Goal: Task Accomplishment & Management: Use online tool/utility

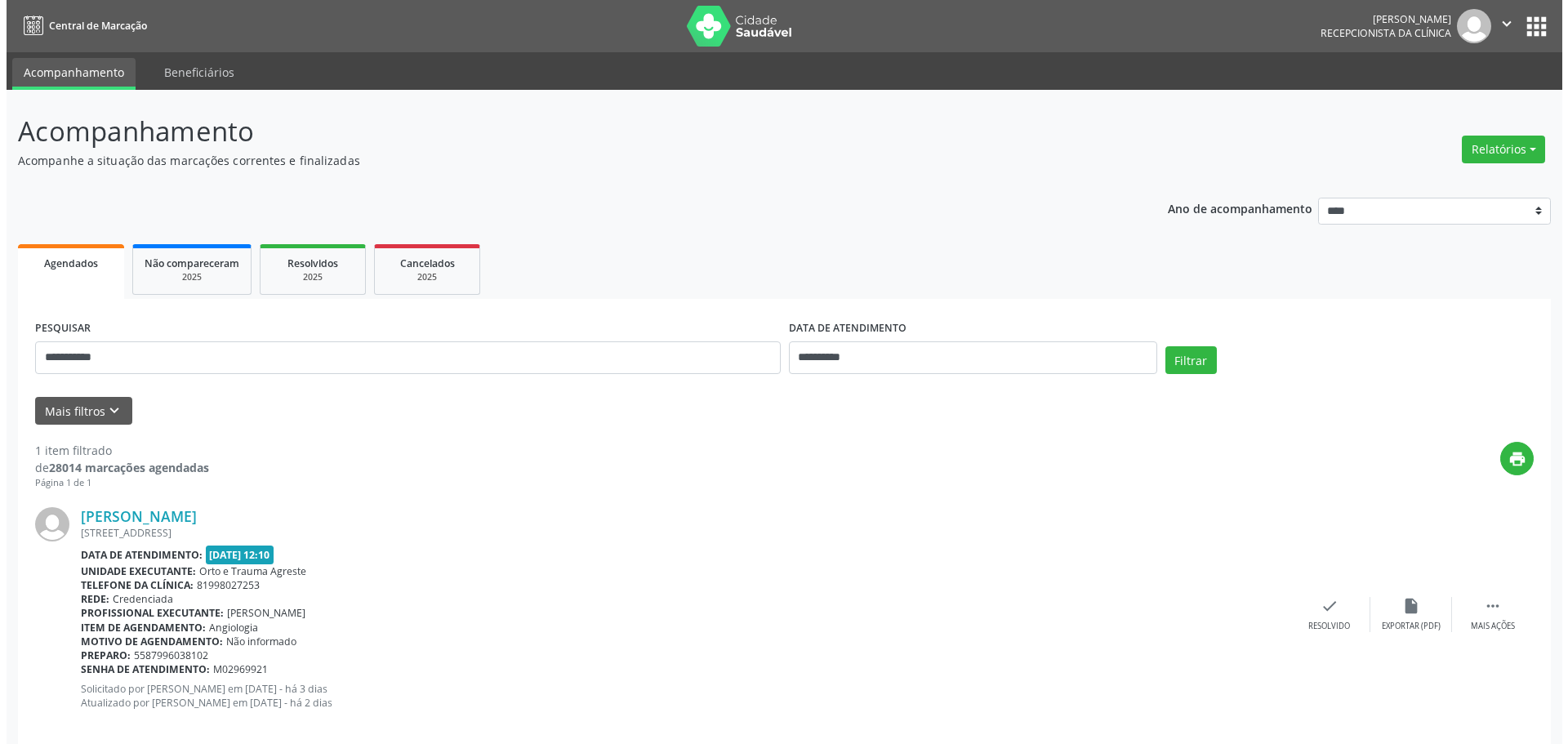
scroll to position [19, 0]
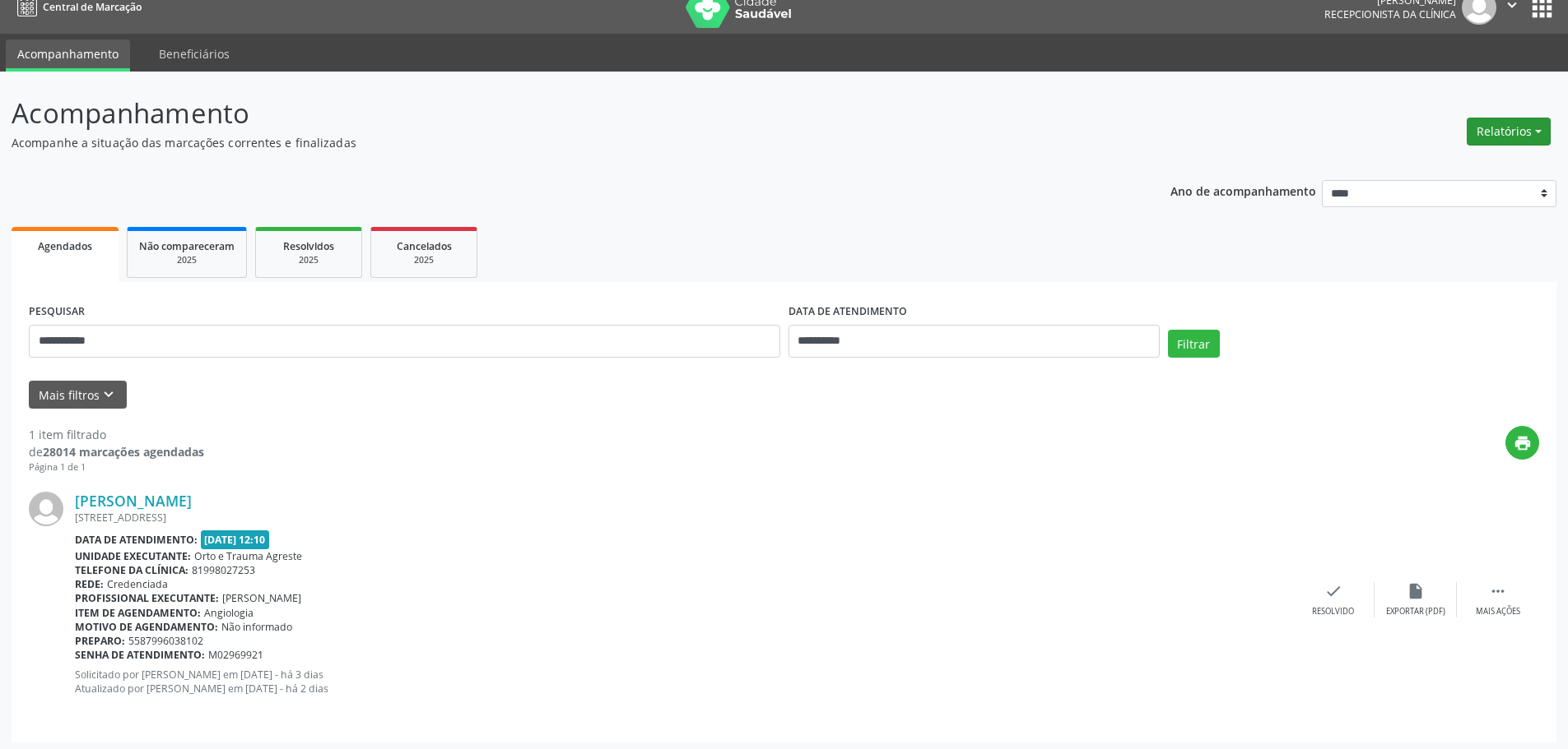
click at [1487, 135] on button "Relatórios" at bounding box center [1508, 132] width 84 height 28
click at [1454, 165] on link "Agendamentos" at bounding box center [1463, 167] width 177 height 23
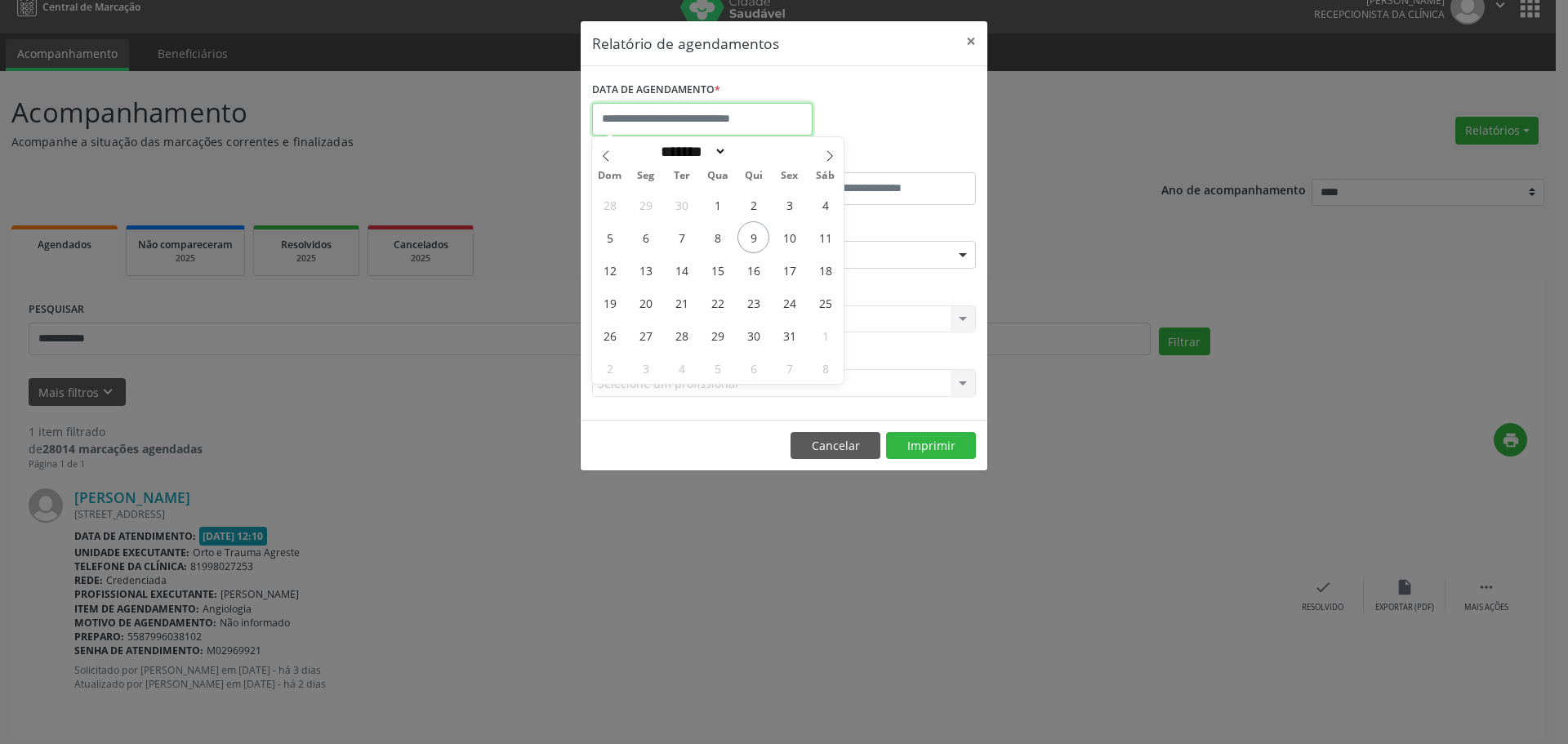
click at [697, 122] on input "text" at bounding box center [702, 119] width 221 height 33
click at [760, 236] on span "9" at bounding box center [753, 237] width 32 height 32
type input "**********"
click at [761, 236] on span "9" at bounding box center [753, 237] width 32 height 32
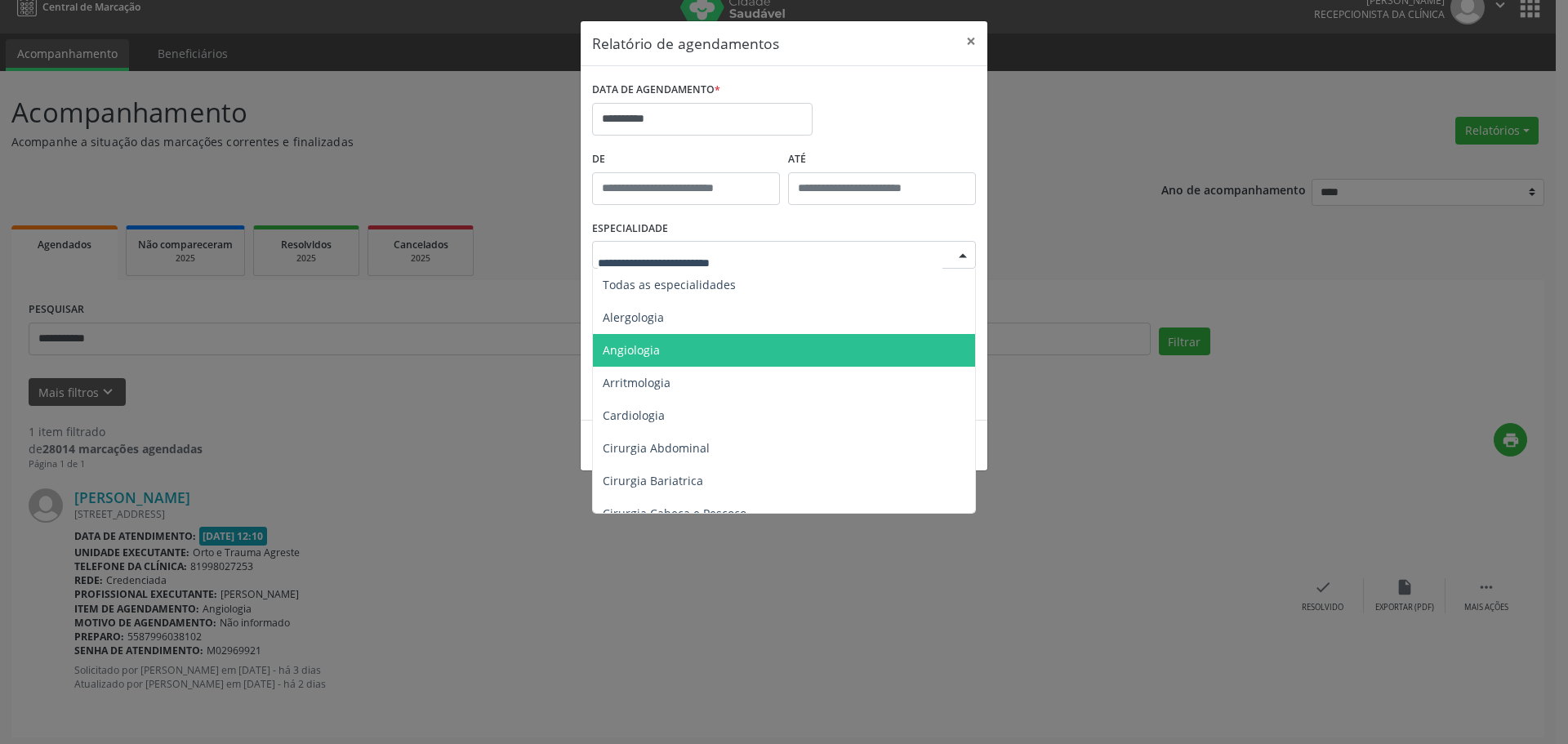
click at [667, 346] on span "Angiologia" at bounding box center [785, 351] width 385 height 33
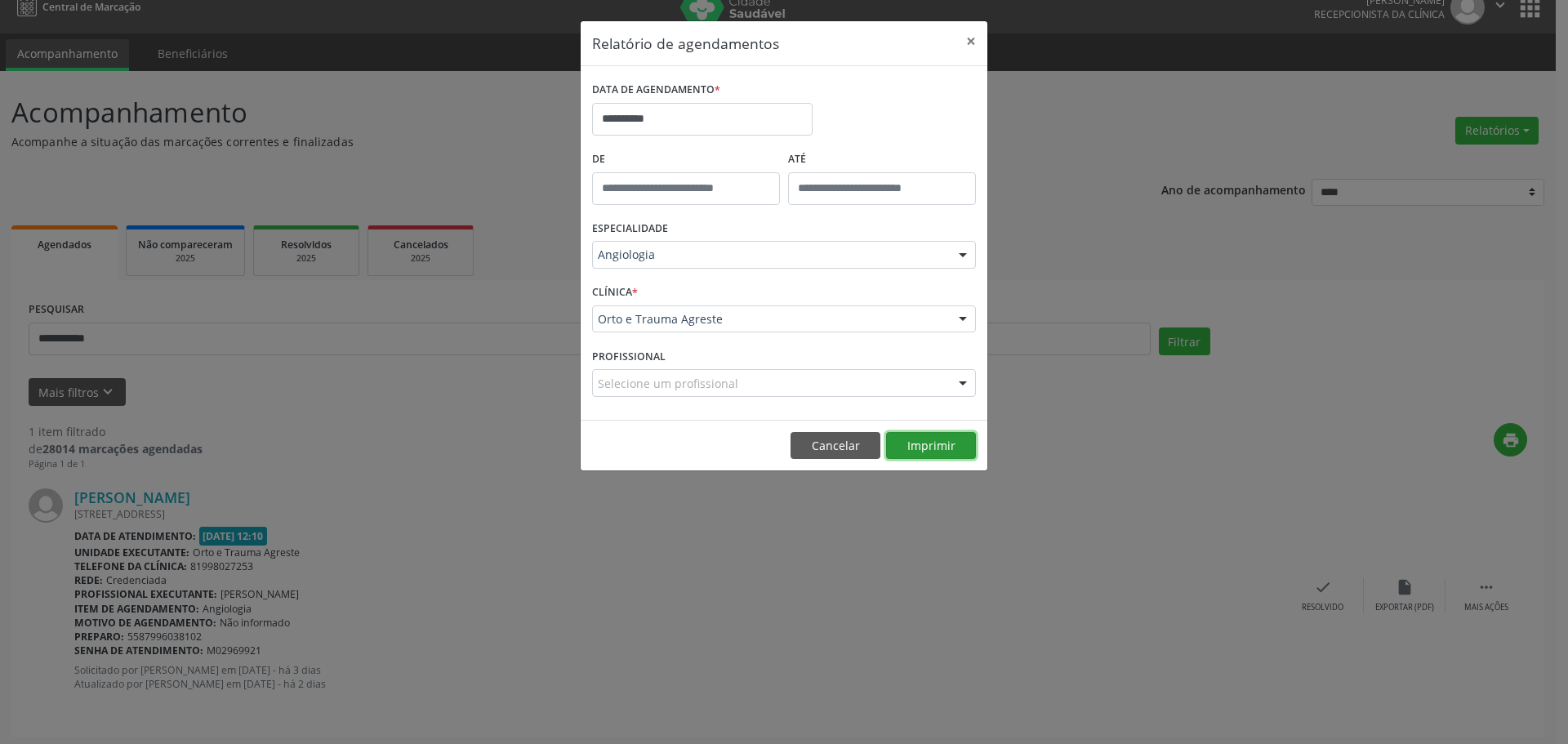
click at [949, 442] on button "Imprimir" at bounding box center [931, 446] width 90 height 27
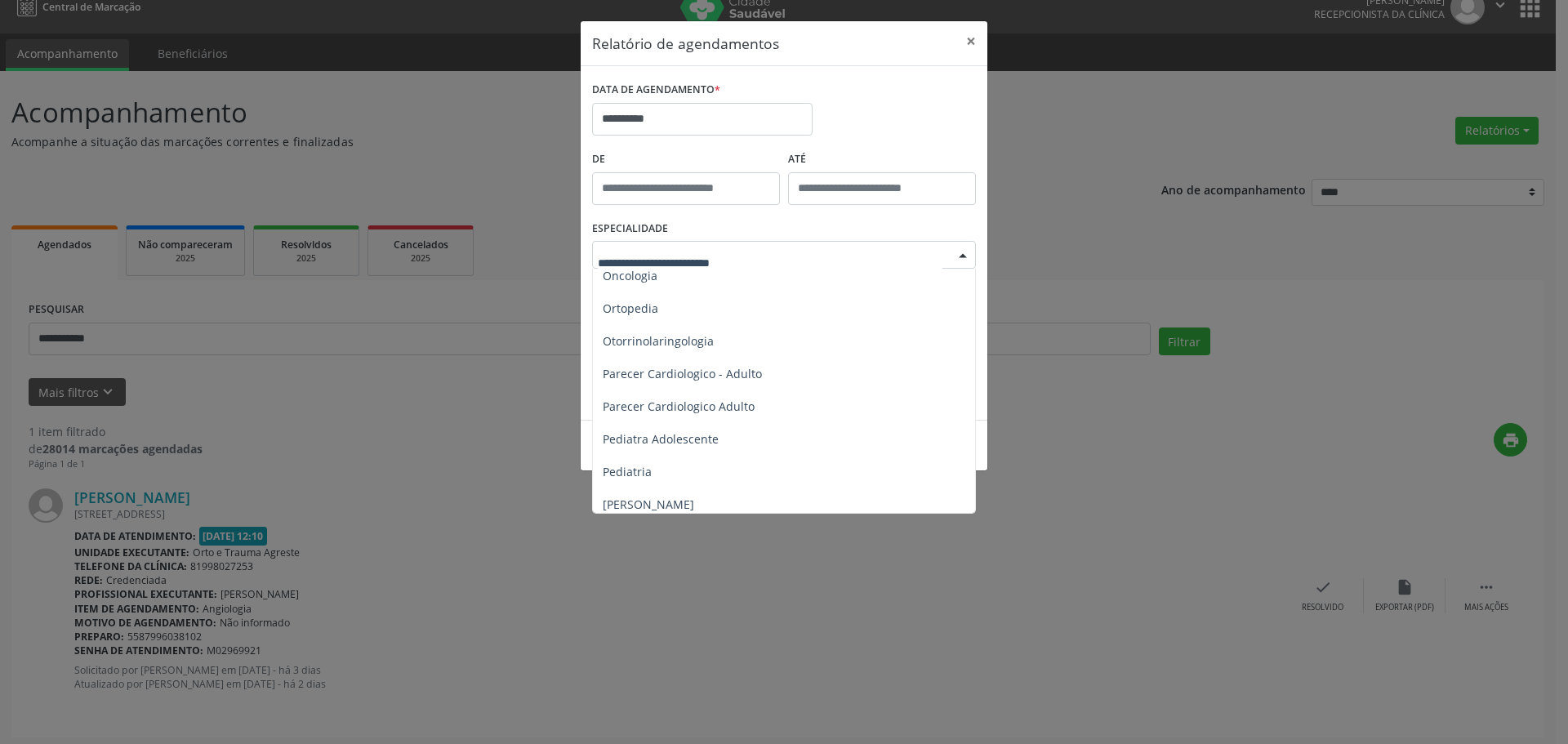
scroll to position [2369, 0]
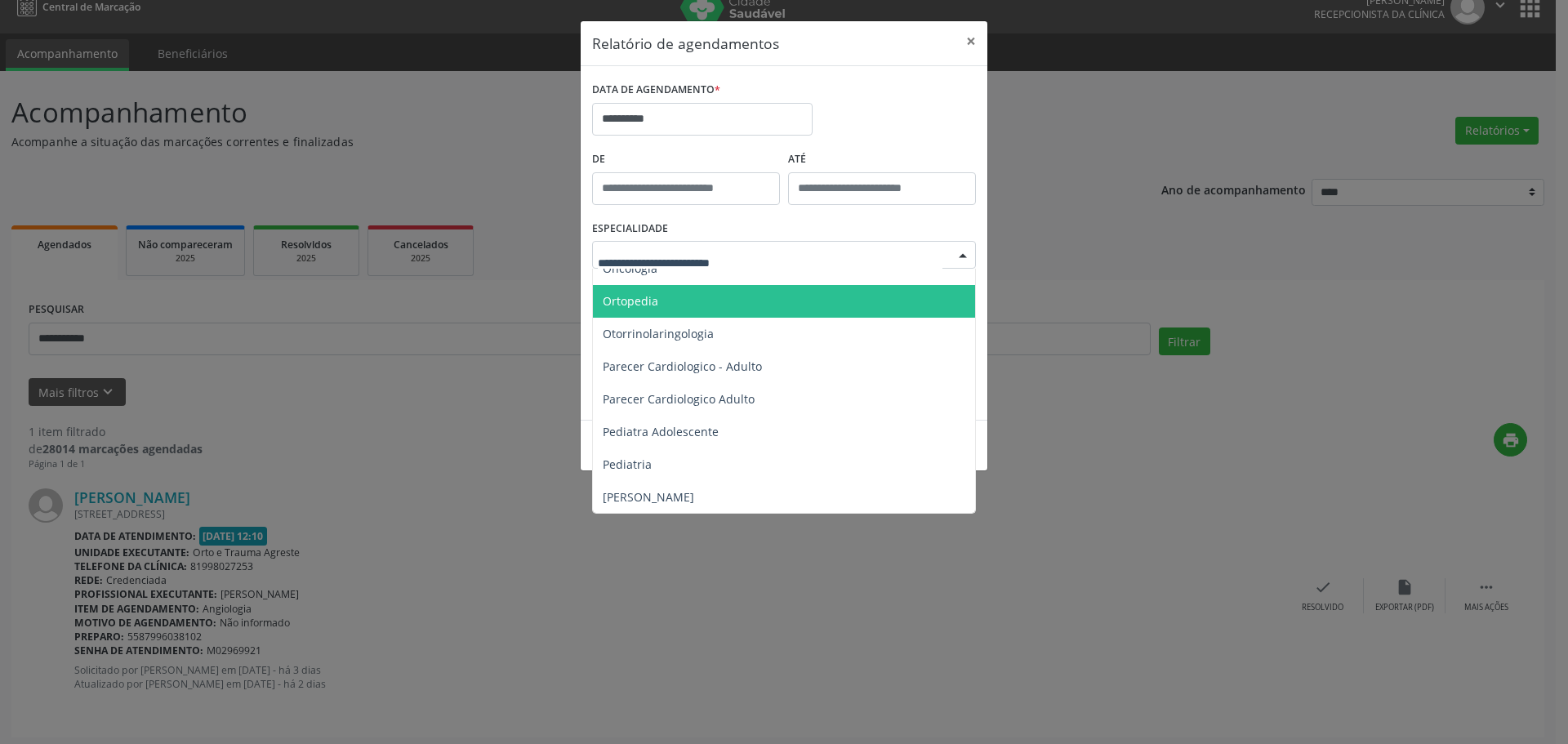
click at [720, 292] on span "Ortopedia" at bounding box center [785, 301] width 385 height 33
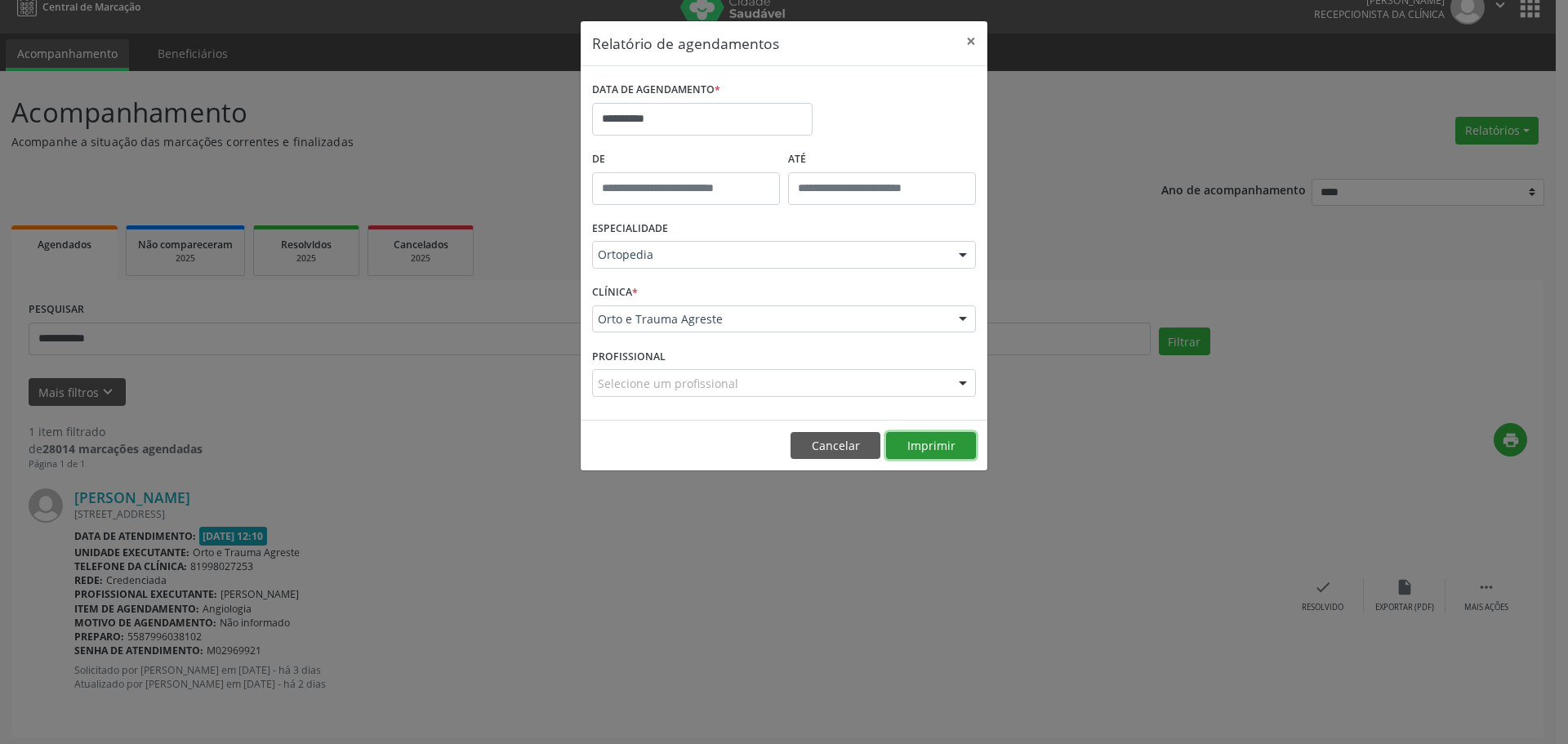
click at [930, 443] on button "Imprimir" at bounding box center [931, 446] width 90 height 27
